Goal: Task Accomplishment & Management: Use online tool/utility

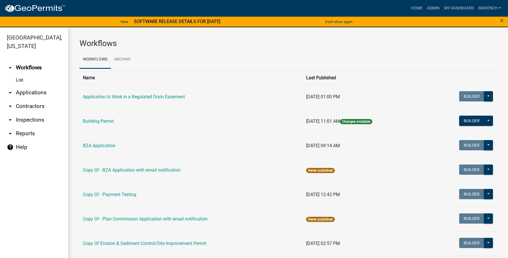
click at [30, 127] on link "arrow_drop_down Reports" at bounding box center [34, 134] width 68 height 14
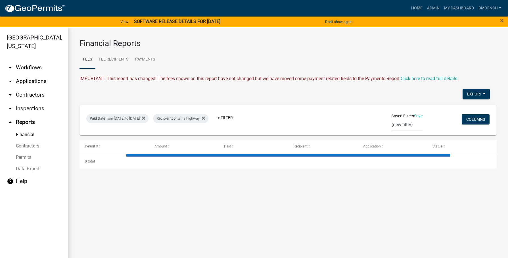
click at [28, 129] on link "Financial" at bounding box center [34, 134] width 68 height 11
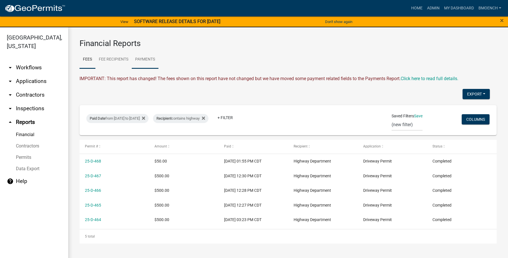
click at [143, 59] on link "Payments" at bounding box center [145, 60] width 27 height 18
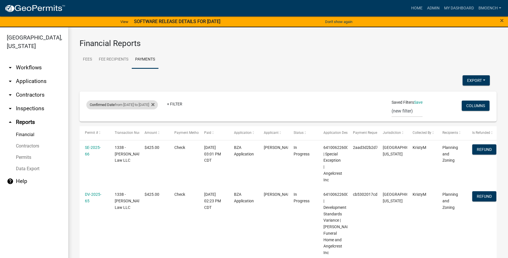
click at [154, 106] on div "Confirmed Date from [DATE] to [DATE]" at bounding box center [122, 104] width 72 height 9
select select "custom"
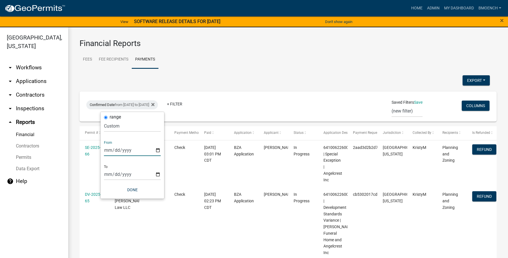
click at [114, 151] on input "[DATE]" at bounding box center [132, 150] width 57 height 12
type input "[DATE]"
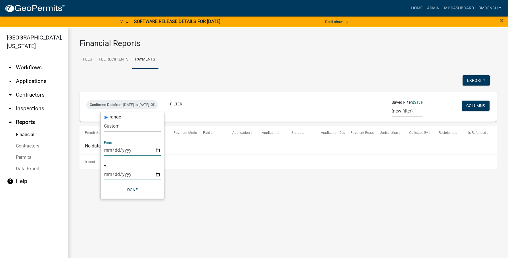
drag, startPoint x: 105, startPoint y: 175, endPoint x: 138, endPoint y: 169, distance: 33.4
click at [106, 175] on input "[DATE]" at bounding box center [132, 175] width 57 height 12
drag, startPoint x: 112, startPoint y: 174, endPoint x: 119, endPoint y: 174, distance: 7.4
click at [112, 174] on input "0004-09-28" at bounding box center [132, 175] width 57 height 12
type input "[DATE]"
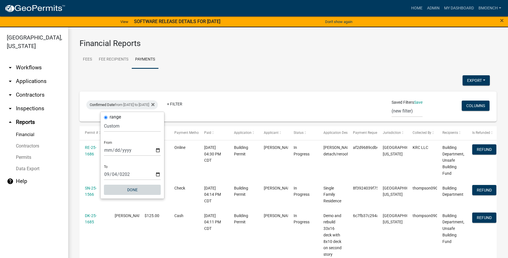
click at [130, 188] on button "Done" at bounding box center [132, 190] width 57 height 10
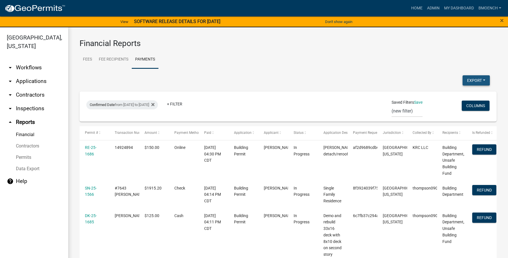
click at [475, 82] on button "Export" at bounding box center [476, 80] width 27 height 10
drag, startPoint x: 445, startPoint y: 95, endPoint x: 429, endPoint y: 90, distance: 16.8
click at [445, 95] on button "Excel Format (.xlsx)" at bounding box center [463, 95] width 53 height 14
